Goal: Navigation & Orientation: Find specific page/section

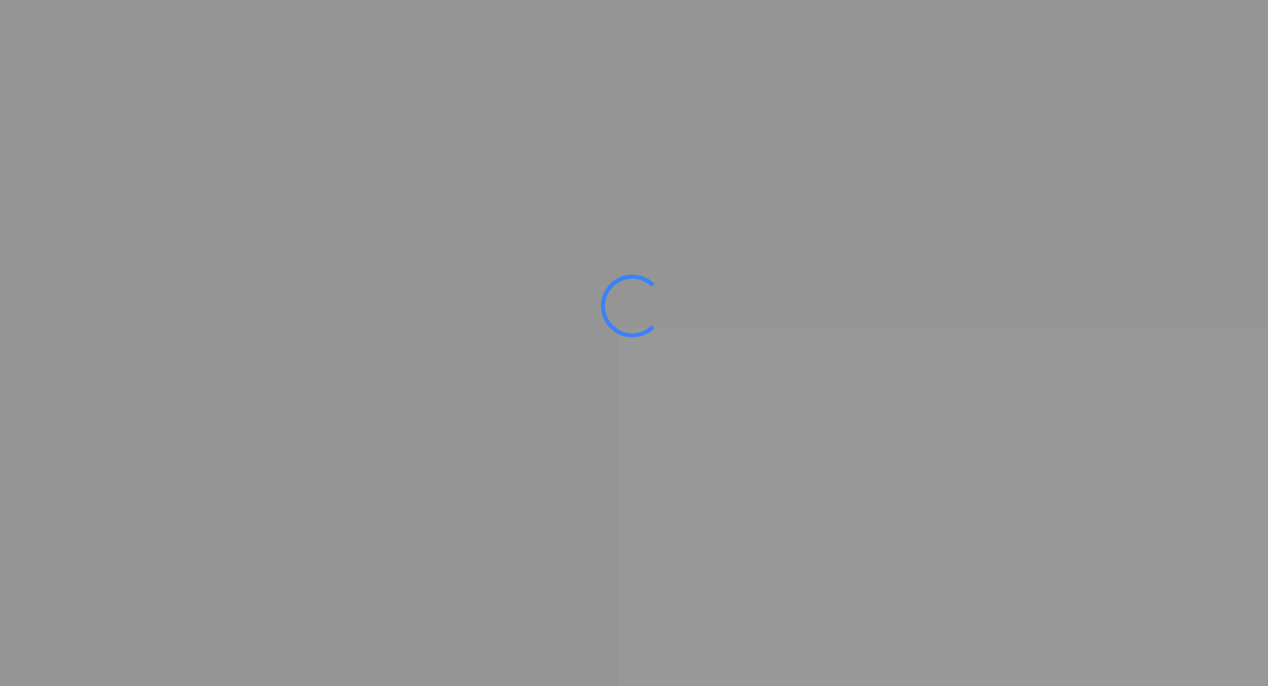
click at [384, 87] on ms-splash-screen at bounding box center [634, 343] width 1268 height 686
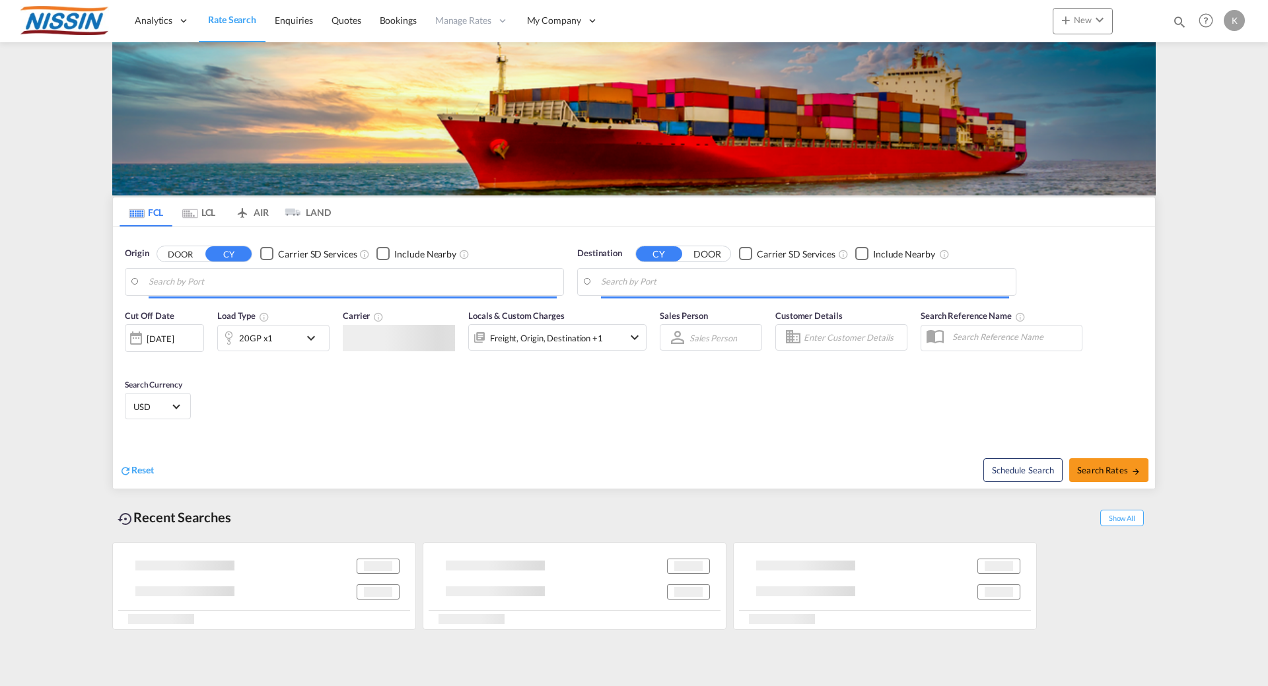
type input "[GEOGRAPHIC_DATA], [GEOGRAPHIC_DATA], USSEA"
type input "Sendai, [GEOGRAPHIC_DATA], [GEOGRAPHIC_DATA]"
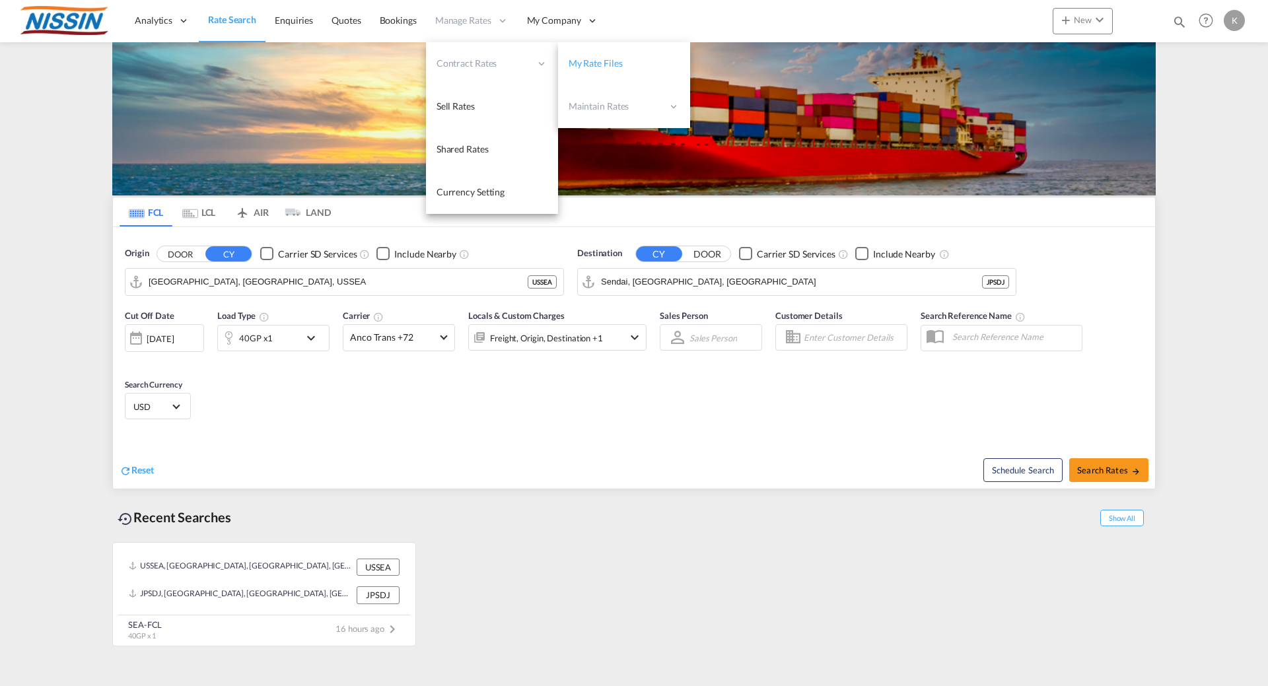
click at [587, 68] on span "My Rate Files" at bounding box center [596, 62] width 54 height 11
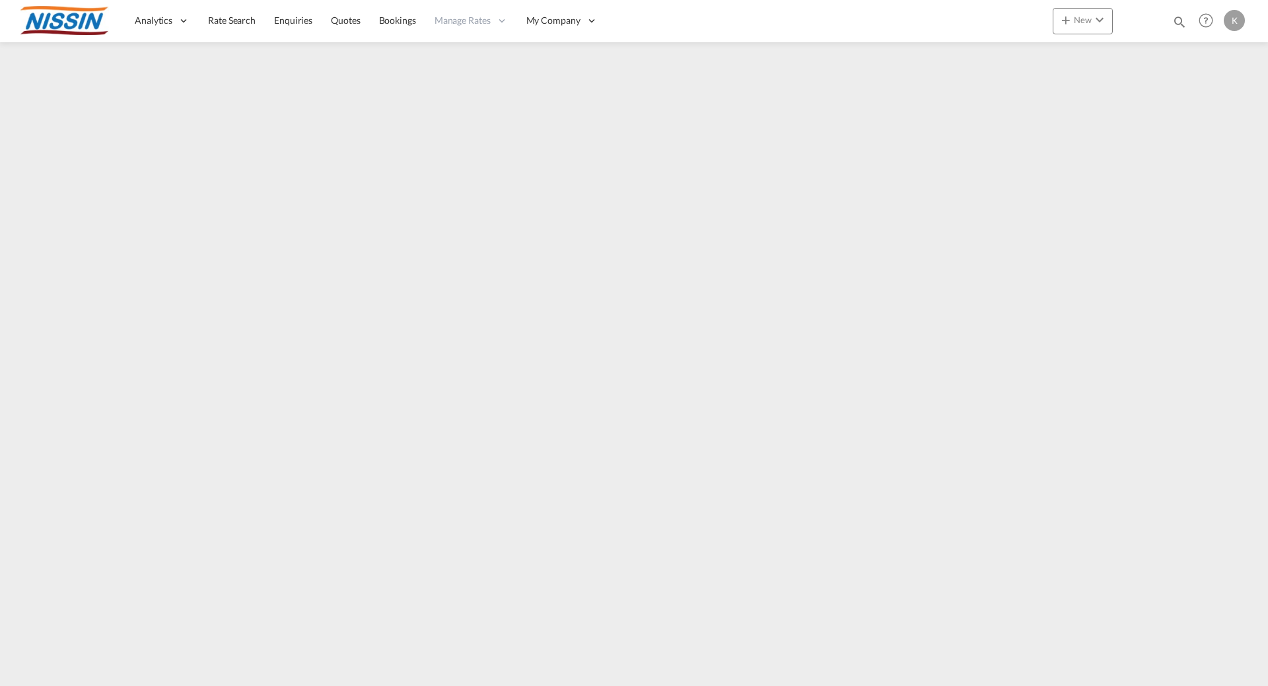
click at [1237, 21] on div "K" at bounding box center [1234, 20] width 21 height 21
click at [1205, 104] on button "Logout" at bounding box center [1219, 101] width 86 height 26
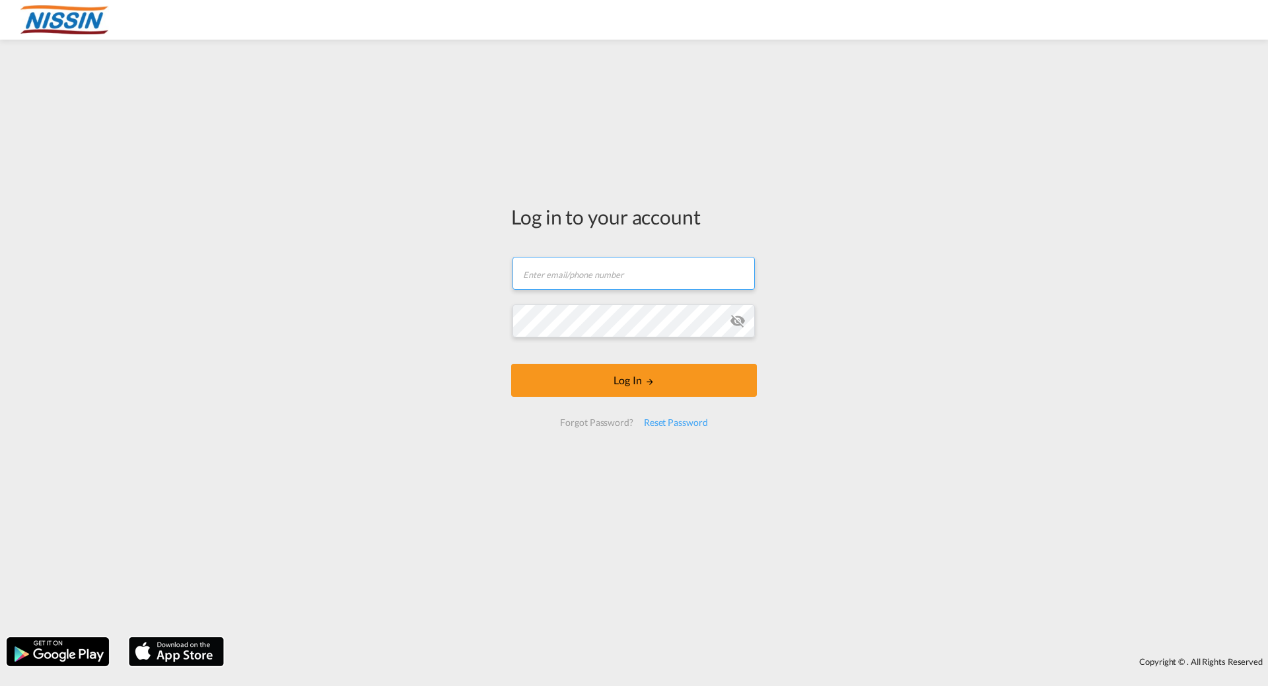
type input "[EMAIL_ADDRESS][DOMAIN_NAME]"
